Goal: Task Accomplishment & Management: Complete application form

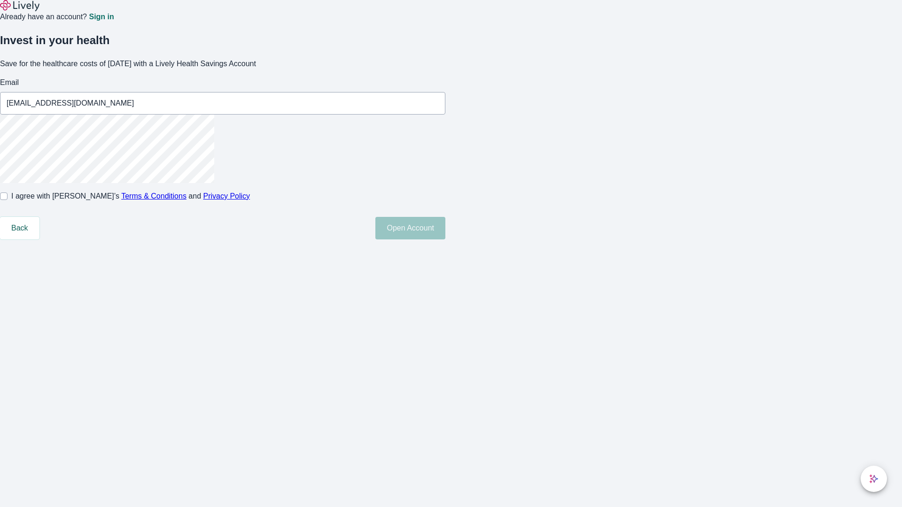
click at [8, 200] on input "I agree with Lively’s Terms & Conditions and Privacy Policy" at bounding box center [4, 197] width 8 height 8
checkbox input "true"
click at [445, 240] on button "Open Account" at bounding box center [410, 228] width 70 height 23
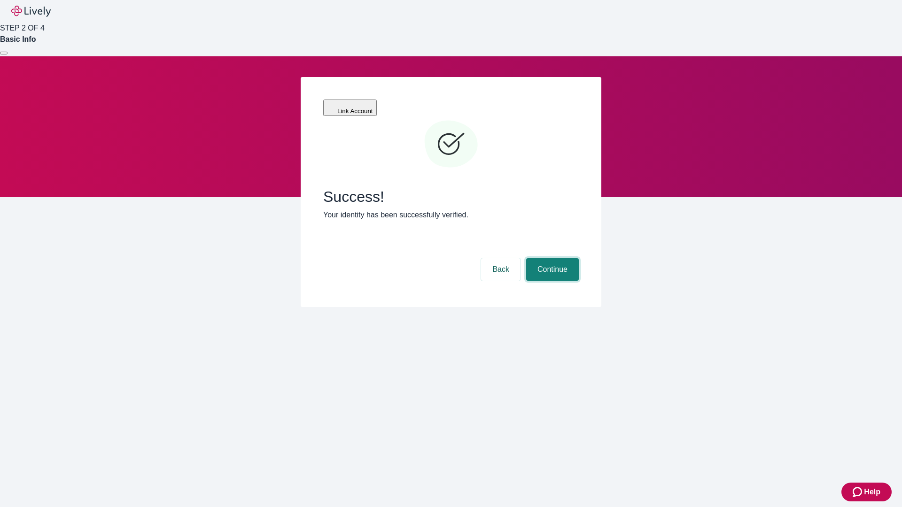
click at [551, 258] on button "Continue" at bounding box center [552, 269] width 53 height 23
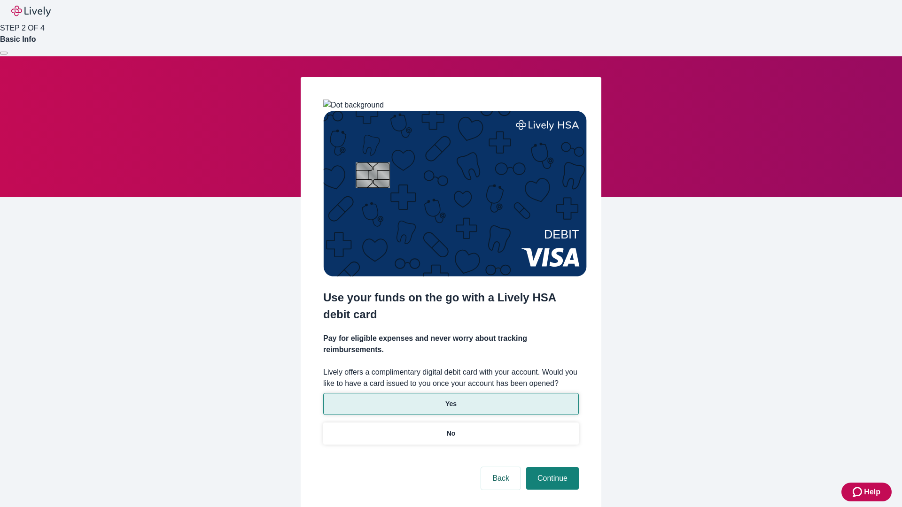
click at [451, 399] on p "Yes" at bounding box center [450, 404] width 11 height 10
click at [551, 467] on button "Continue" at bounding box center [552, 478] width 53 height 23
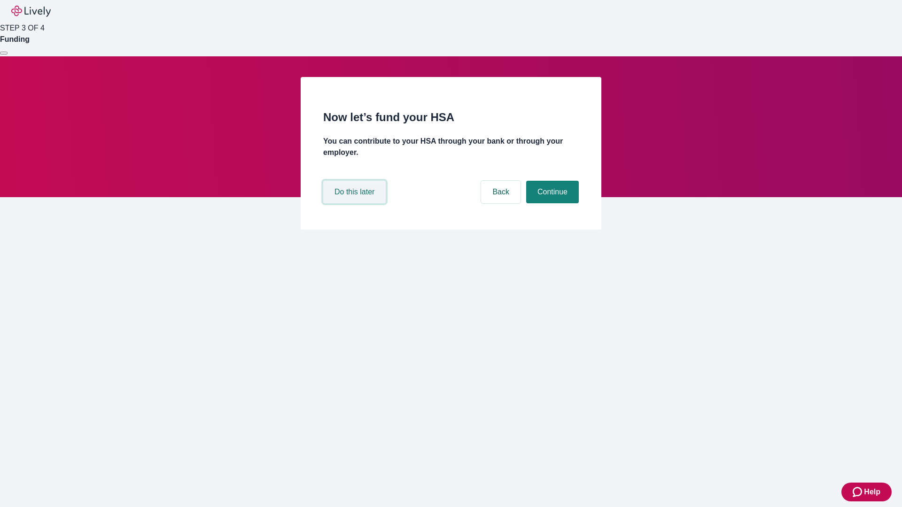
click at [356, 203] on button "Do this later" at bounding box center [354, 192] width 62 height 23
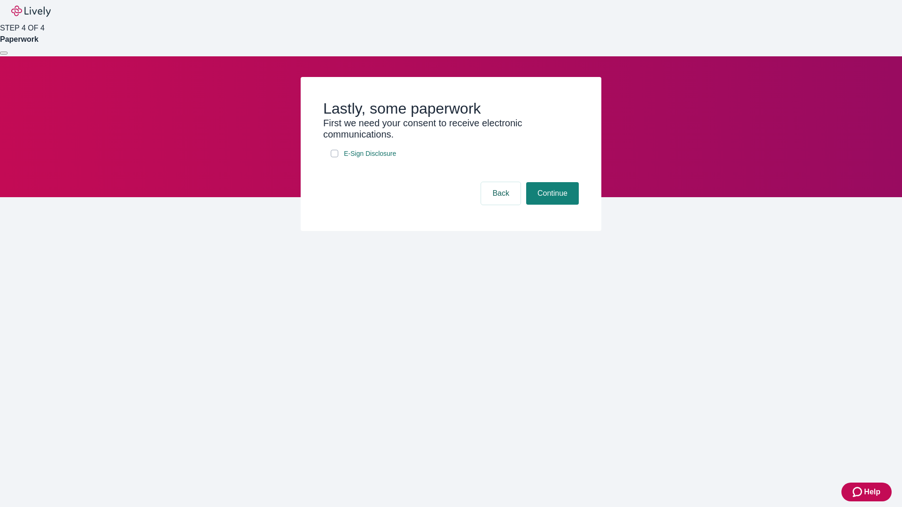
click at [335, 157] on input "E-Sign Disclosure" at bounding box center [335, 154] width 8 height 8
checkbox input "true"
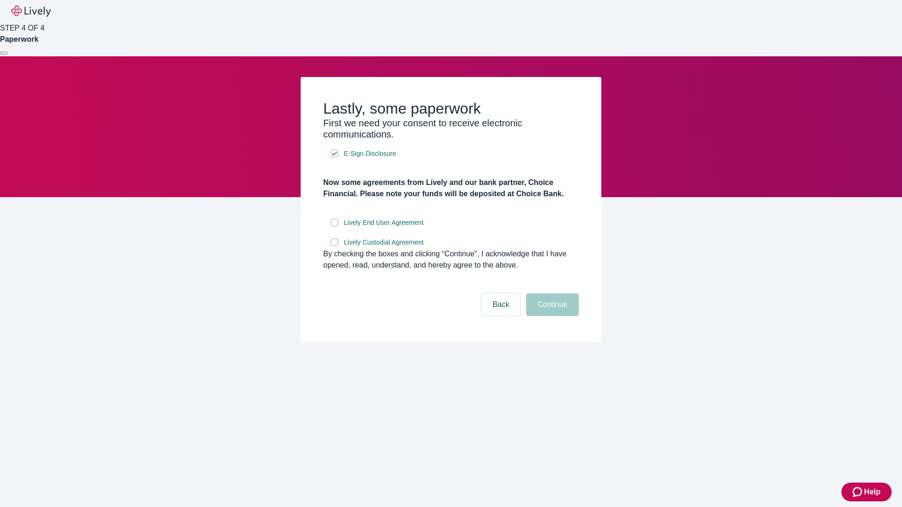
click at [335, 226] on input "Lively End User Agreement" at bounding box center [335, 223] width 8 height 8
checkbox input "true"
click at [335, 246] on input "Lively Custodial Agreement" at bounding box center [335, 243] width 8 height 8
checkbox input "true"
click at [551, 316] on button "Continue" at bounding box center [552, 305] width 53 height 23
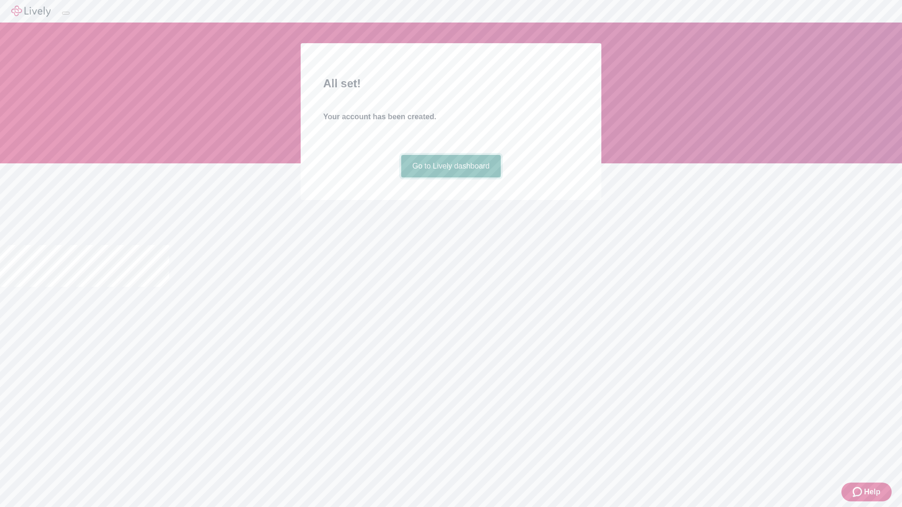
click at [451, 178] on link "Go to Lively dashboard" at bounding box center [451, 166] width 100 height 23
